Goal: Book appointment/travel/reservation

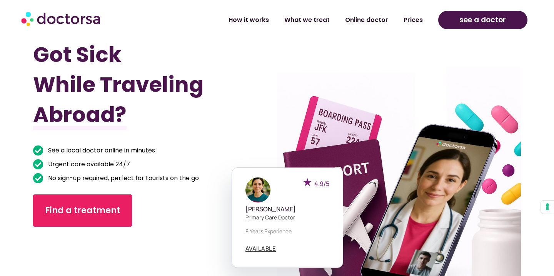
scroll to position [2358, 0]
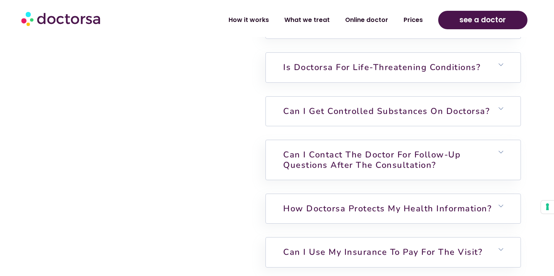
click at [373, 105] on link "Can I get controlled substances on Doctorsa?" at bounding box center [386, 111] width 207 height 12
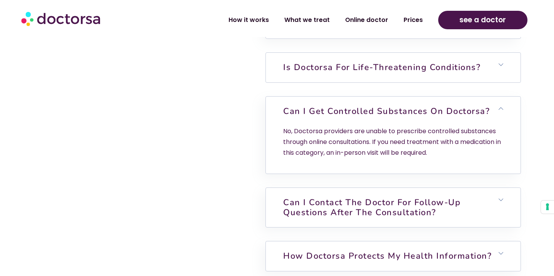
click at [392, 64] on h6 "Is Doctorsa for Life-Threatening Conditions?" at bounding box center [393, 67] width 255 height 29
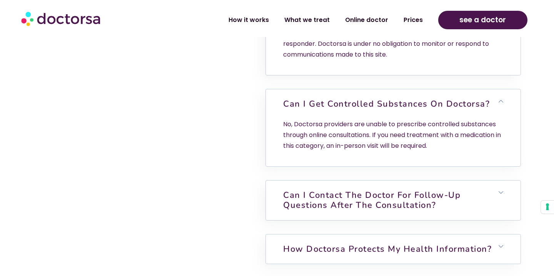
scroll to position [2461, 0]
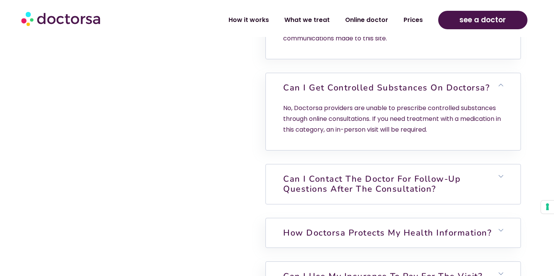
click at [416, 182] on link "Can I contact the doctor for follow-up questions after the consultation?" at bounding box center [371, 184] width 177 height 22
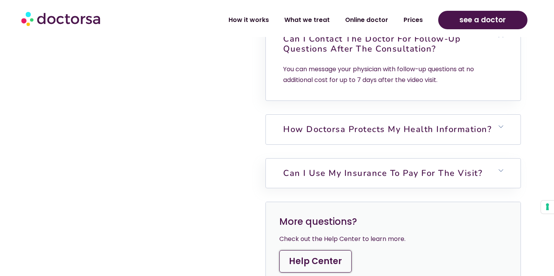
scroll to position [2609, 0]
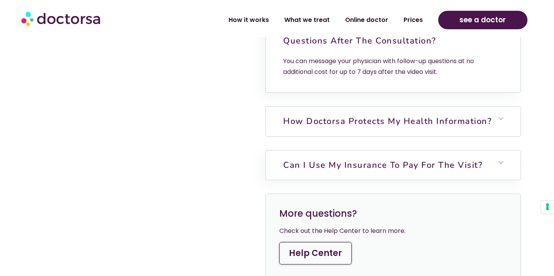
click at [425, 115] on h6 "How Doctorsa protects my health information?" at bounding box center [393, 121] width 255 height 29
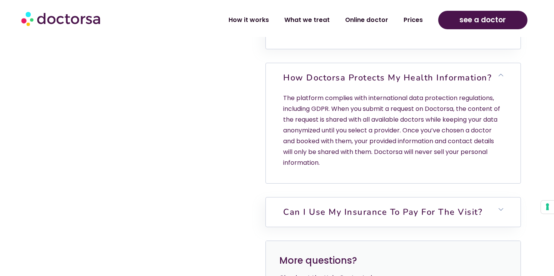
scroll to position [2665, 0]
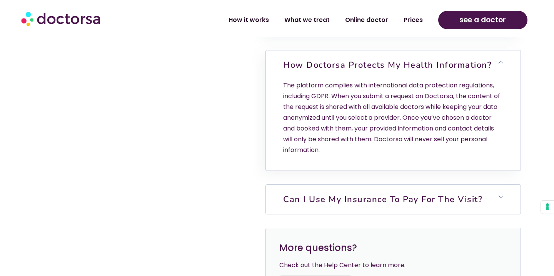
click at [419, 195] on h6 "Can I use my insurance to pay for the visit?" at bounding box center [393, 199] width 255 height 29
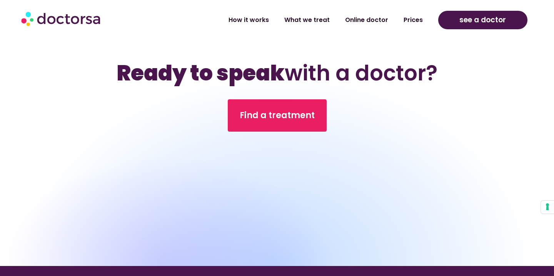
scroll to position [3059, 0]
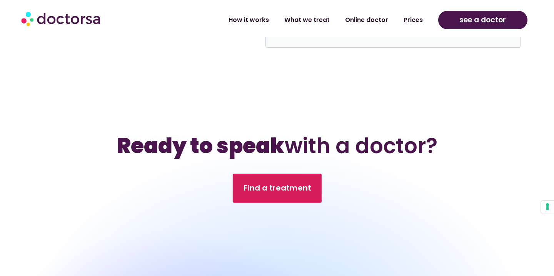
click at [270, 184] on link "Find a treatment" at bounding box center [277, 188] width 89 height 29
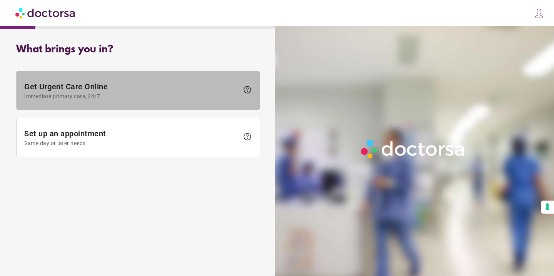
click at [196, 105] on span at bounding box center [138, 90] width 243 height 39
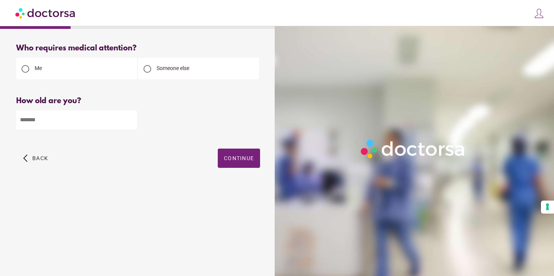
click at [102, 124] on input "number" at bounding box center [76, 120] width 121 height 19
type input "**"
click at [179, 109] on div "**" at bounding box center [138, 119] width 244 height 20
click at [227, 153] on span "button" at bounding box center [239, 158] width 42 height 19
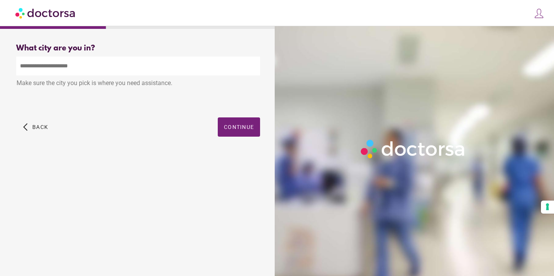
click at [175, 69] on input "text" at bounding box center [138, 66] width 244 height 19
drag, startPoint x: 227, startPoint y: 97, endPoint x: 238, endPoint y: 129, distance: 33.7
click at [238, 129] on span "Continue" at bounding box center [239, 127] width 30 height 6
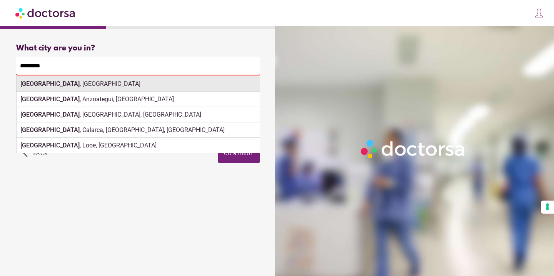
click at [209, 89] on div "[GEOGRAPHIC_DATA] , [GEOGRAPHIC_DATA]" at bounding box center [138, 83] width 243 height 15
type input "**********"
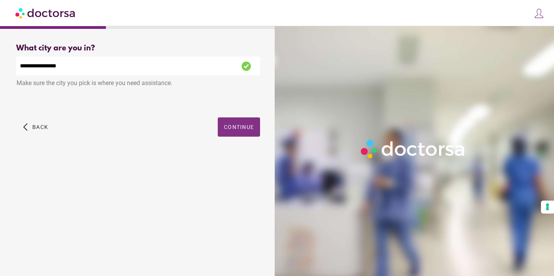
click at [239, 134] on span "button" at bounding box center [239, 126] width 42 height 19
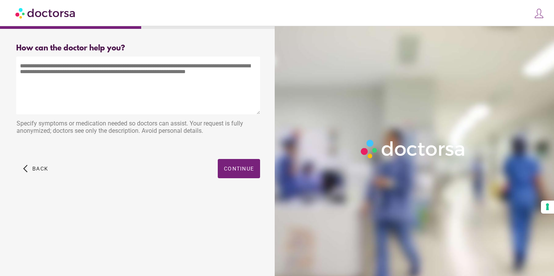
click at [191, 77] on textarea at bounding box center [138, 86] width 244 height 58
click at [544, 12] on img at bounding box center [539, 13] width 11 height 11
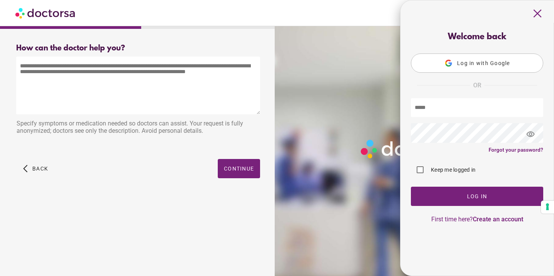
click at [542, 12] on span "close" at bounding box center [538, 13] width 15 height 15
